Goal: Information Seeking & Learning: Learn about a topic

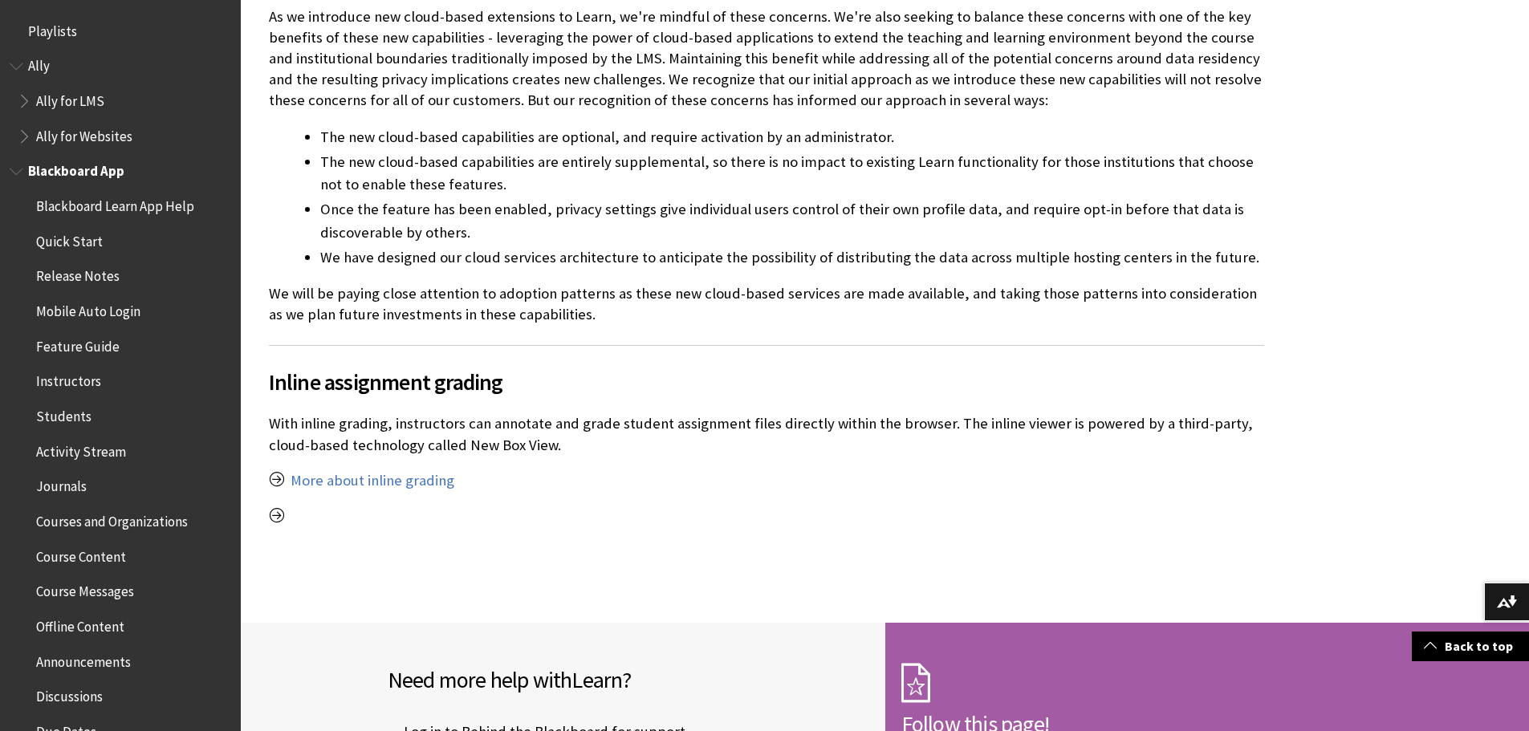
click at [15, 169] on span "Book outline for Blackboard App Help" at bounding box center [18, 168] width 17 height 20
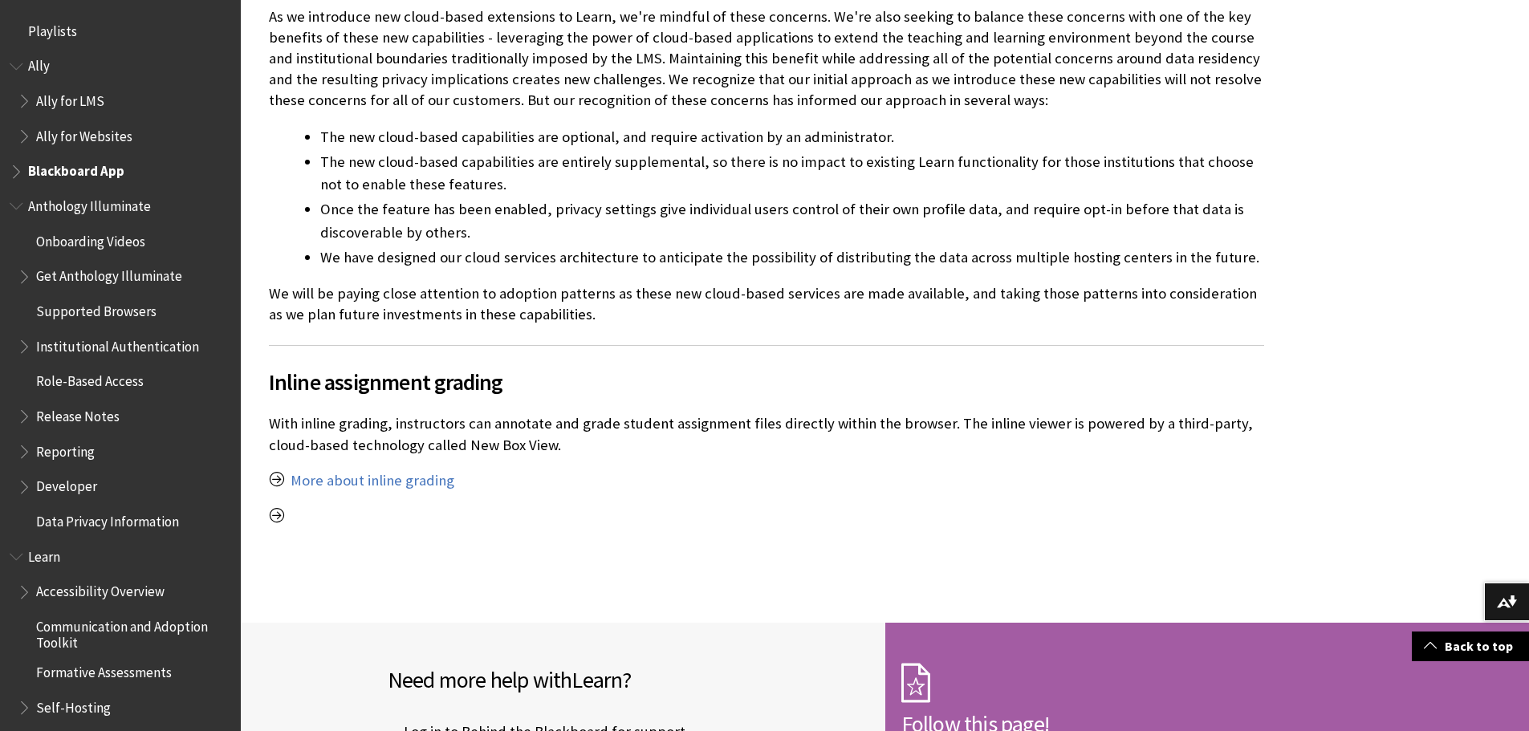
click at [17, 208] on span "Book outline for Anthology Illuminate" at bounding box center [18, 203] width 17 height 20
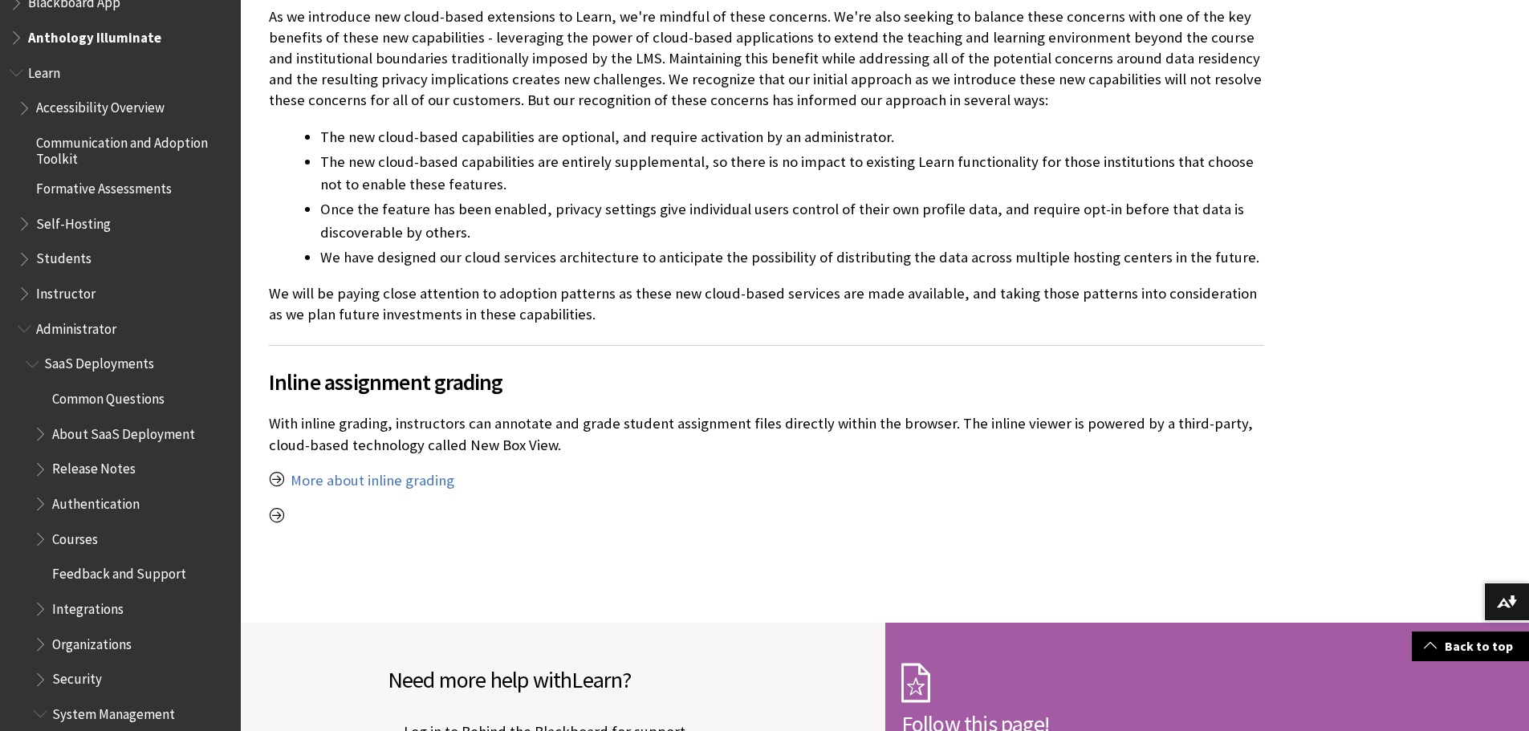
scroll to position [241, 0]
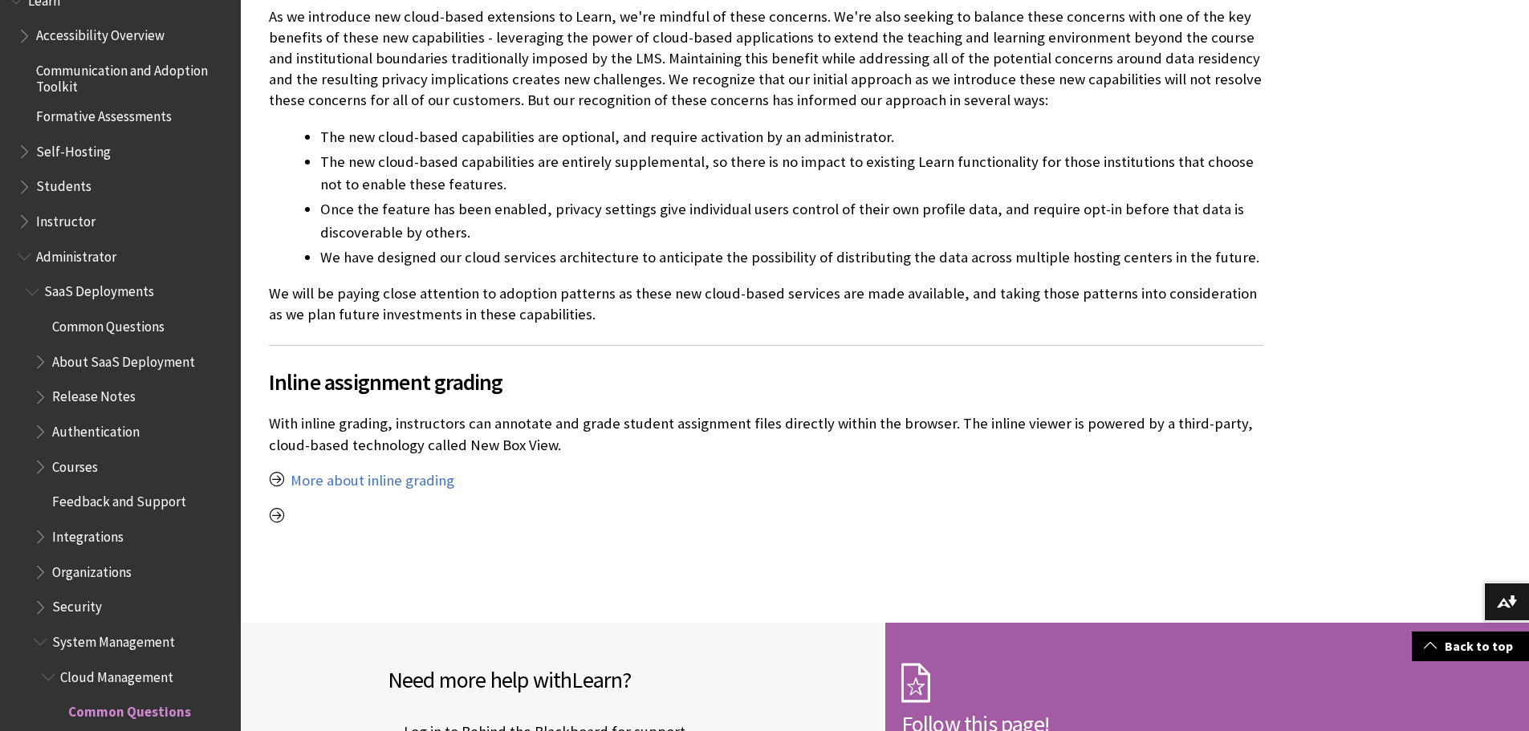
click at [116, 328] on span "Common Questions" at bounding box center [108, 324] width 112 height 22
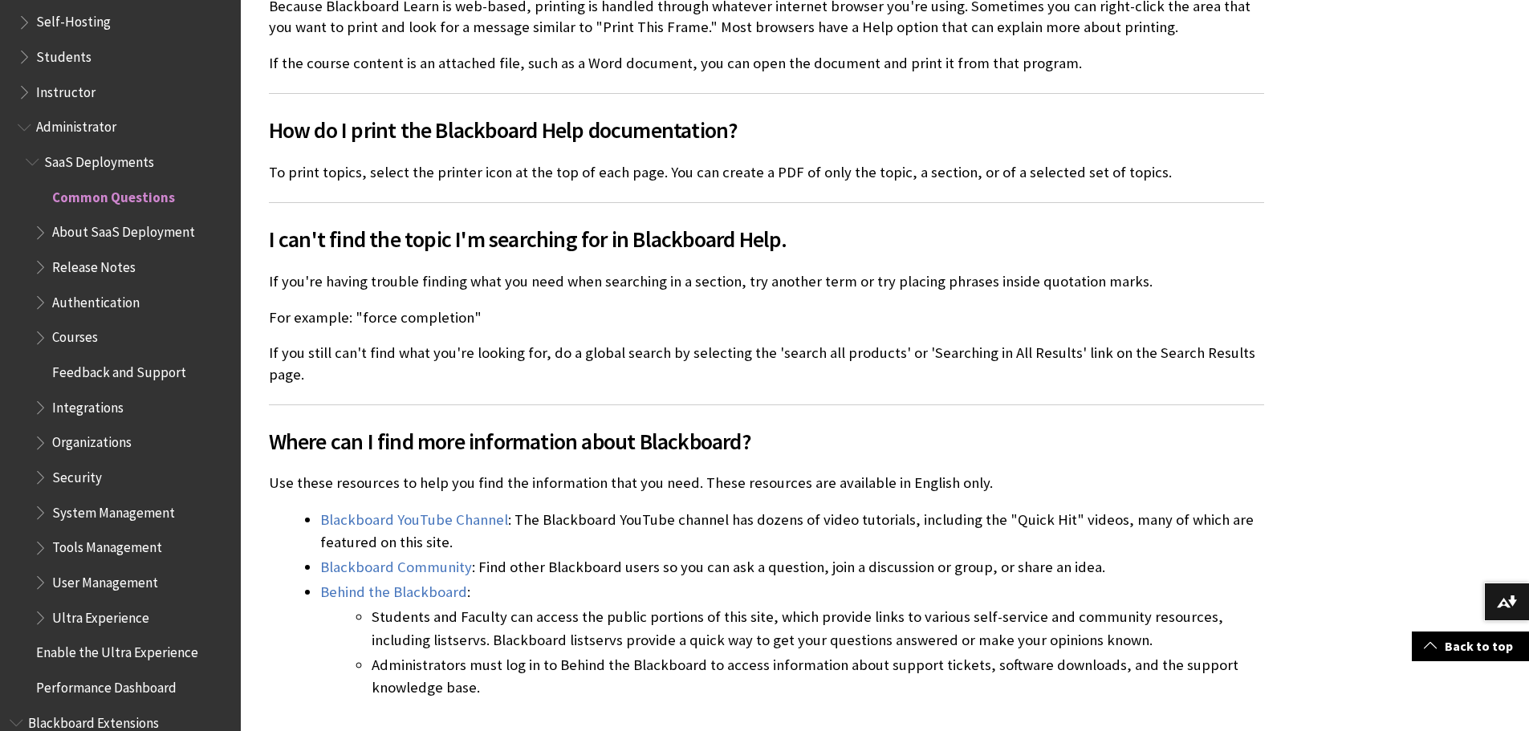
scroll to position [1526, 0]
click at [136, 231] on span "About SaaS Deployment" at bounding box center [123, 231] width 143 height 22
click at [40, 236] on span "Book outline for Blackboard Learn Help" at bounding box center [42, 230] width 17 height 20
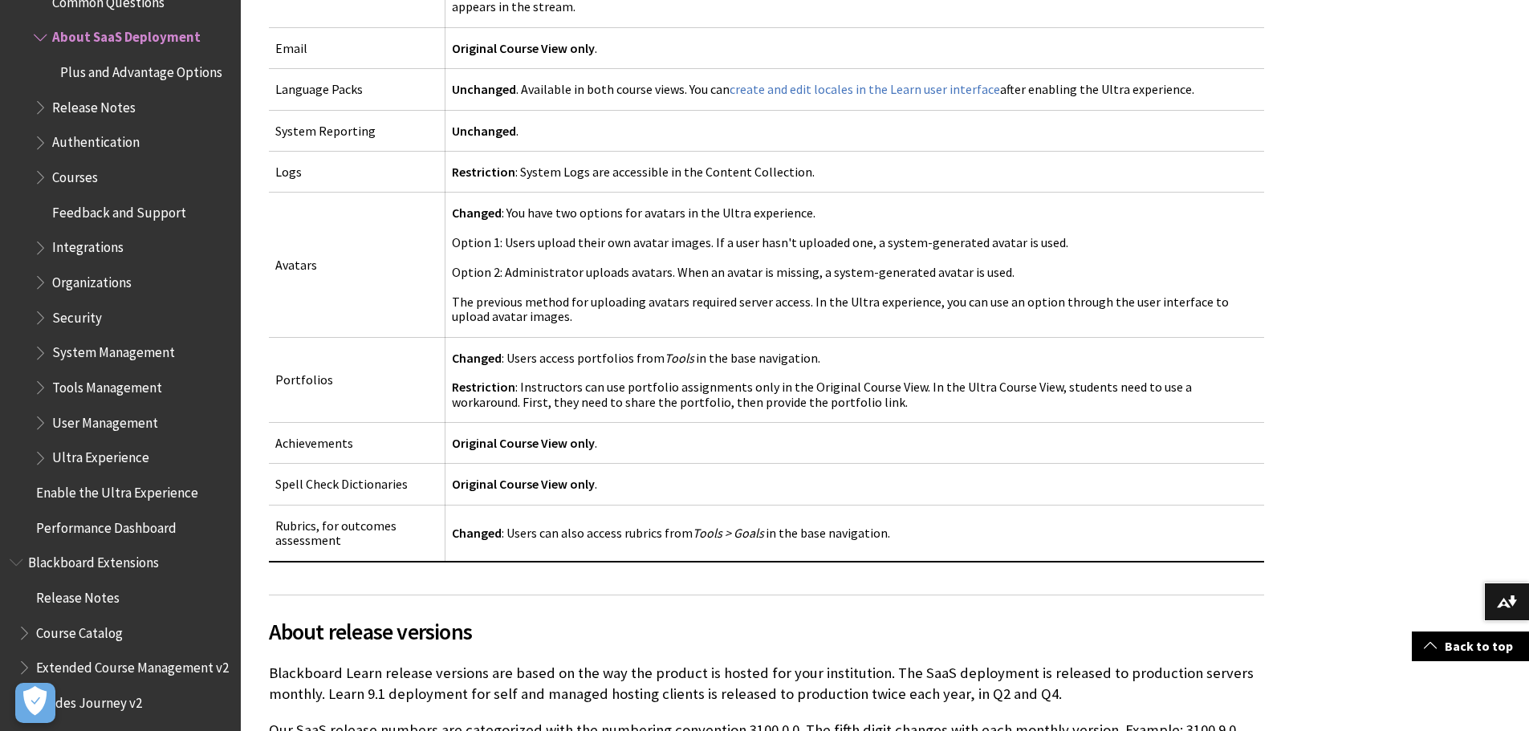
scroll to position [7472, 0]
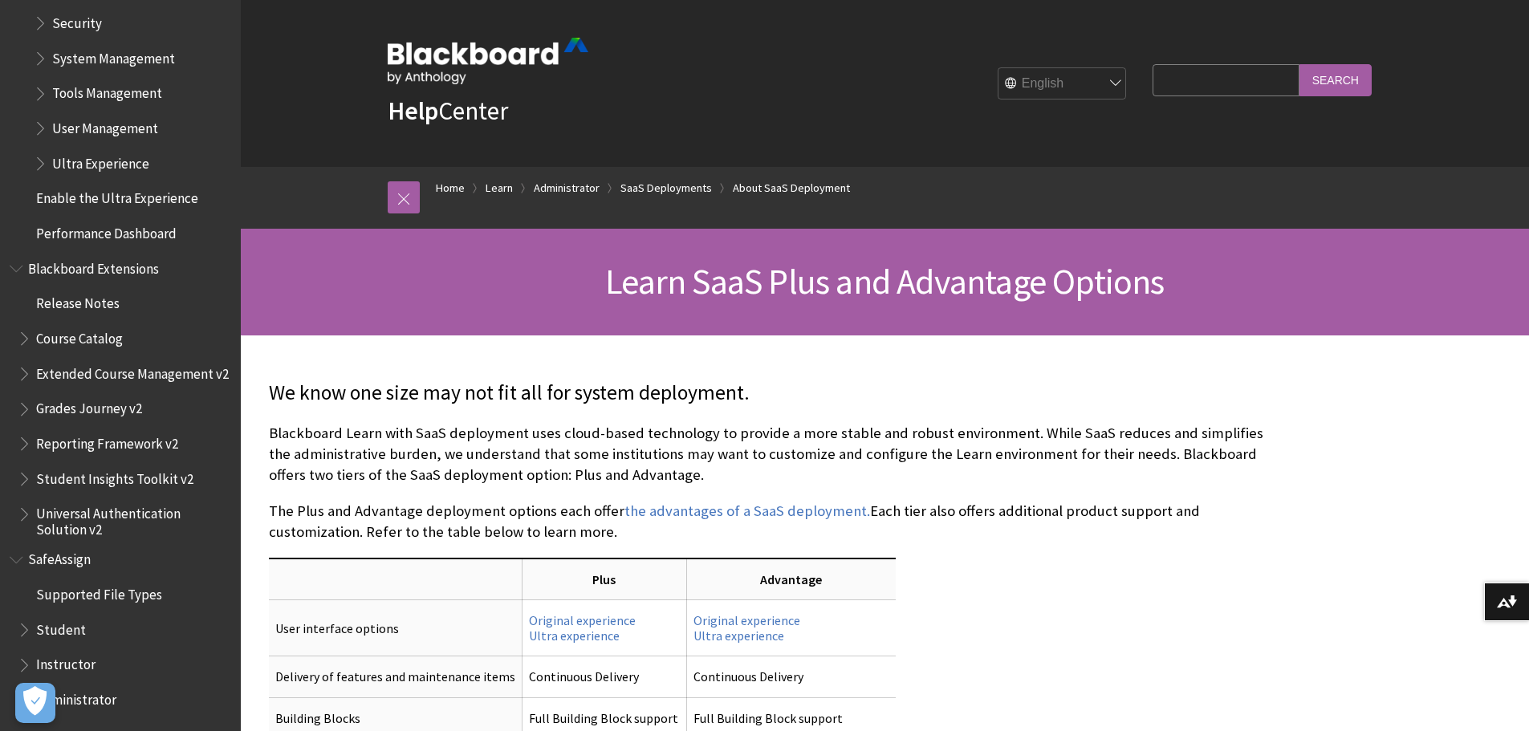
scroll to position [482, 0]
